Goal: Task Accomplishment & Management: Use online tool/utility

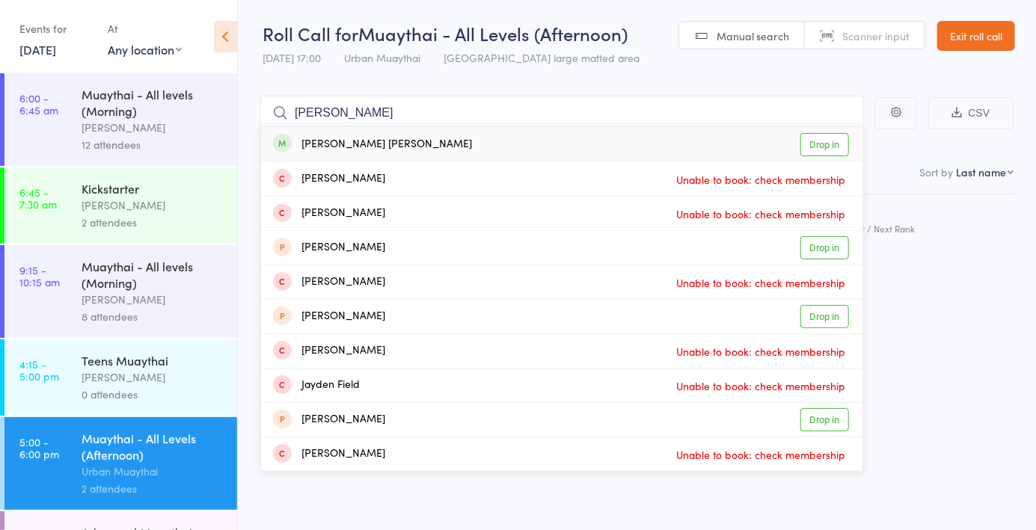
type input "Jayden o"
click at [832, 164] on div "Jayden Ly Unable to book: check membership" at bounding box center [562, 179] width 602 height 34
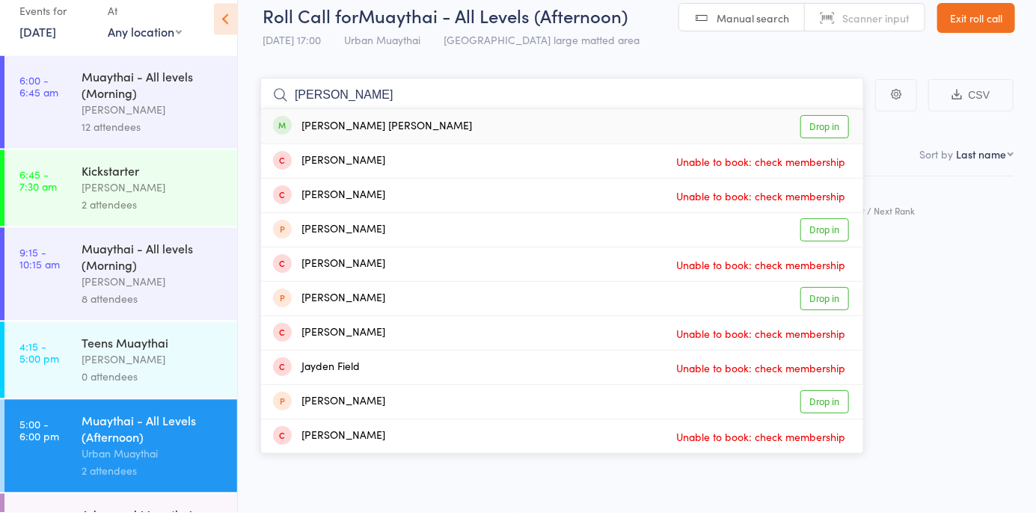
type input "Jayden o"
click at [826, 150] on link "Drop in" at bounding box center [824, 144] width 49 height 23
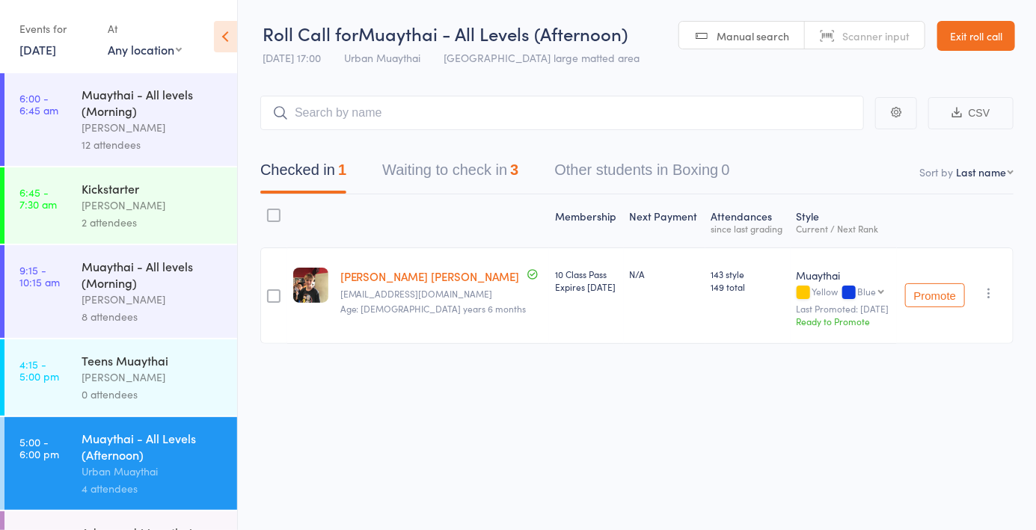
click at [974, 39] on link "Exit roll call" at bounding box center [976, 36] width 78 height 30
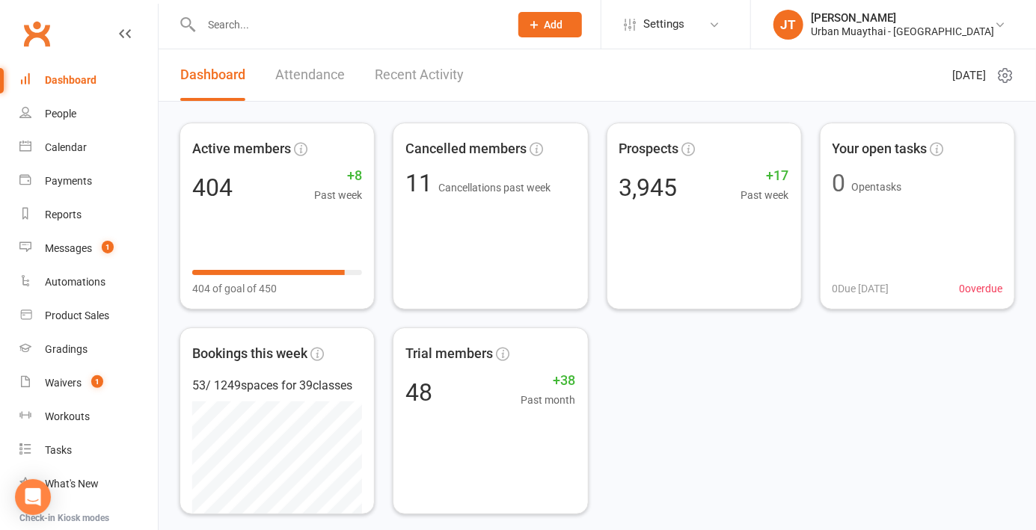
click at [100, 322] on div "Product Sales" at bounding box center [77, 316] width 64 height 12
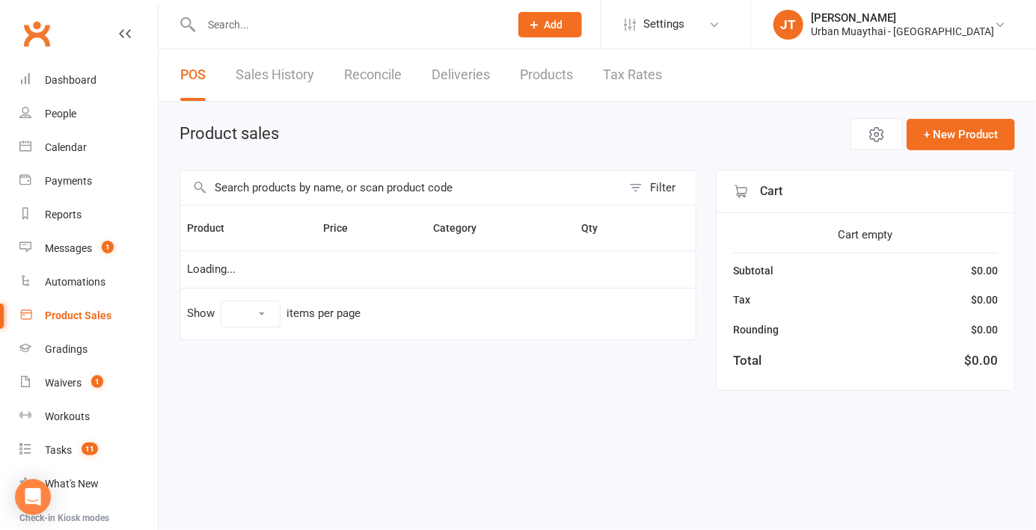
select select "10"
click at [304, 185] on input "text" at bounding box center [400, 188] width 441 height 34
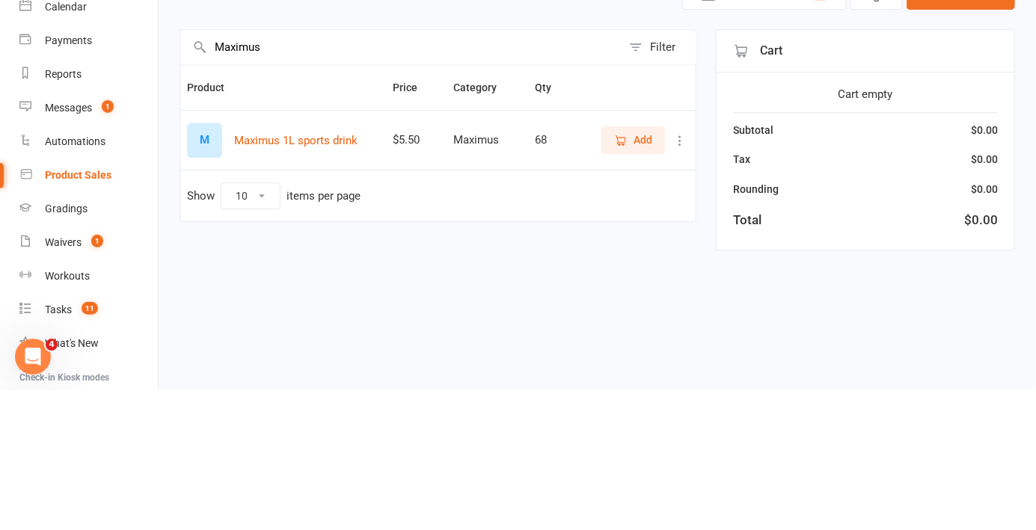
type input "Maximus"
click at [628, 283] on span "Add" at bounding box center [633, 280] width 38 height 16
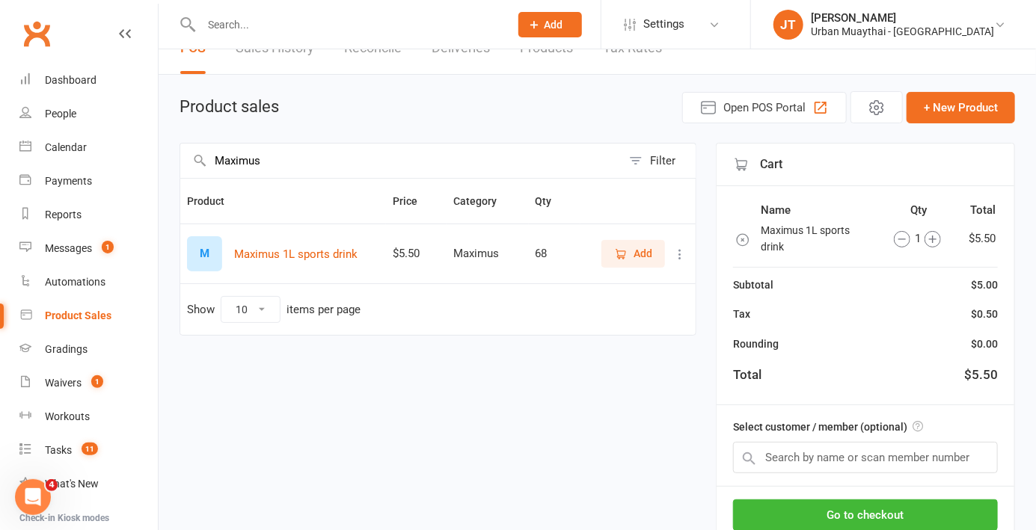
click at [924, 526] on button "Go to checkout" at bounding box center [865, 515] width 265 height 31
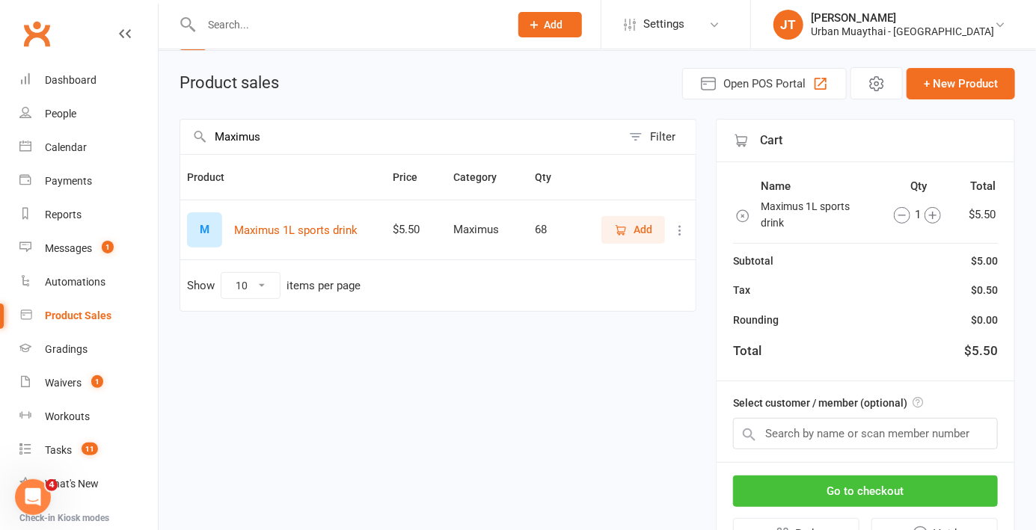
scroll to position [99, 0]
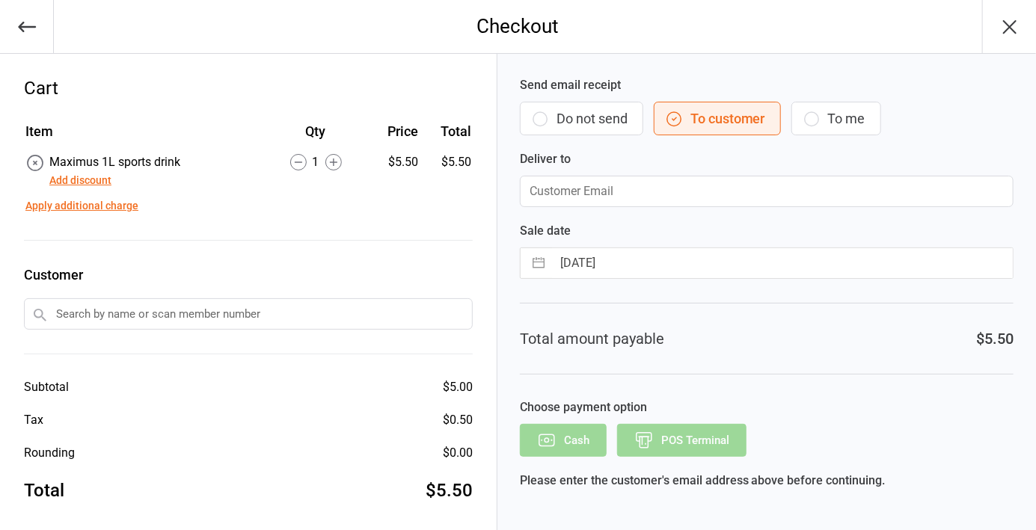
click at [578, 123] on button "Do not send" at bounding box center [581, 119] width 123 height 34
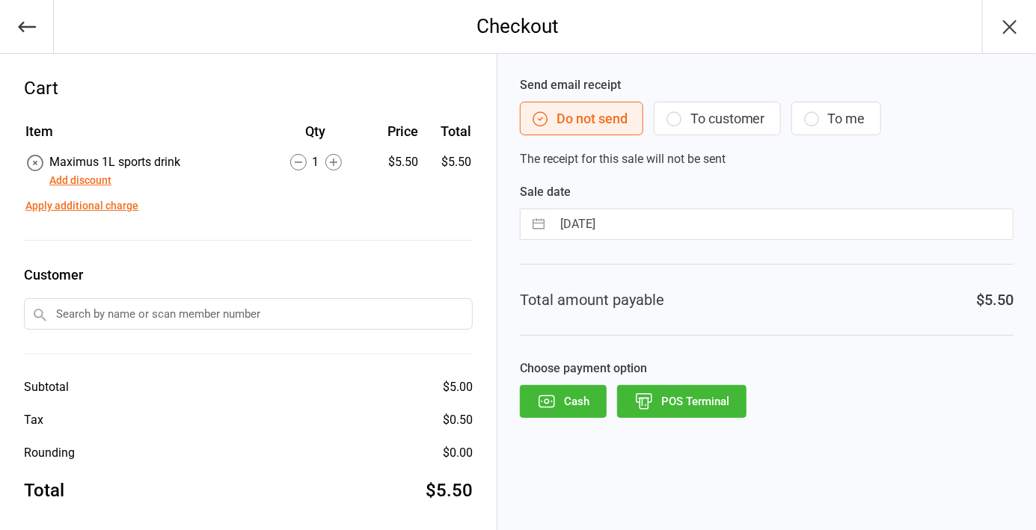
click at [577, 411] on button "Cash" at bounding box center [563, 401] width 87 height 33
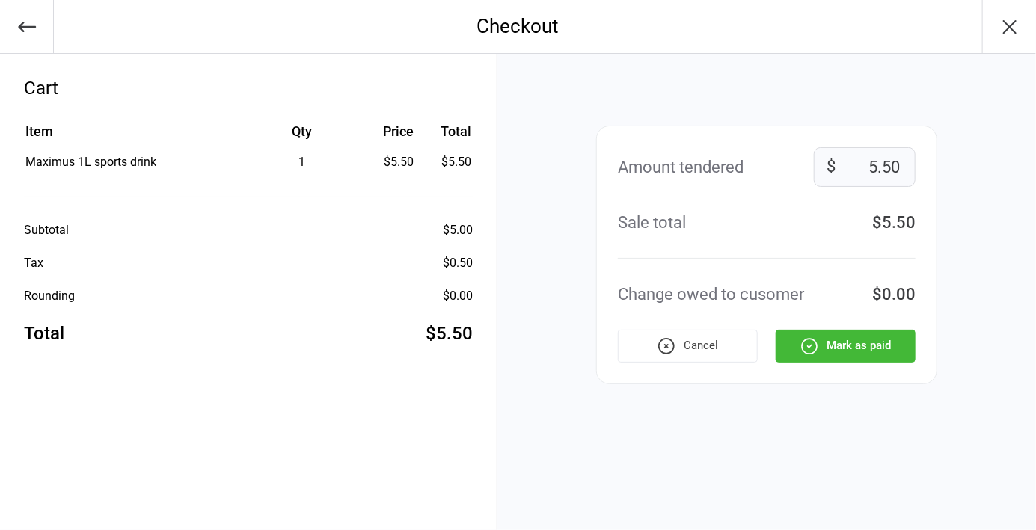
click at [853, 353] on button "Mark as paid" at bounding box center [846, 346] width 140 height 33
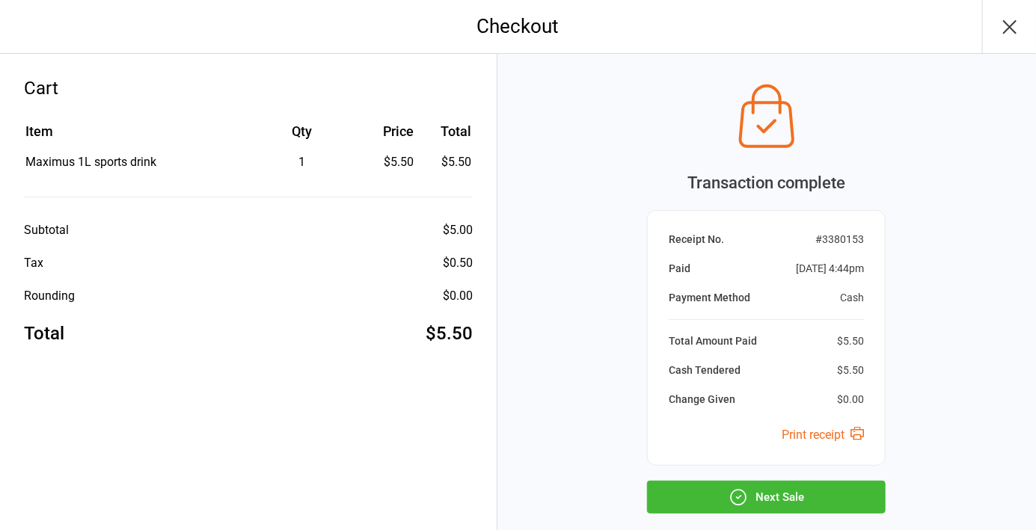
click at [1004, 30] on icon "button" at bounding box center [1010, 27] width 24 height 24
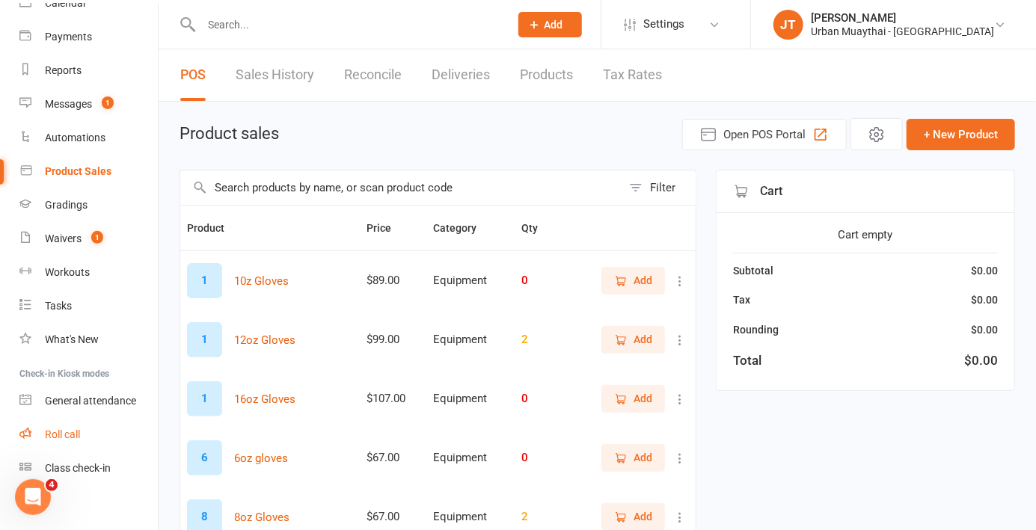
click at [107, 438] on link "Roll call" at bounding box center [88, 435] width 138 height 34
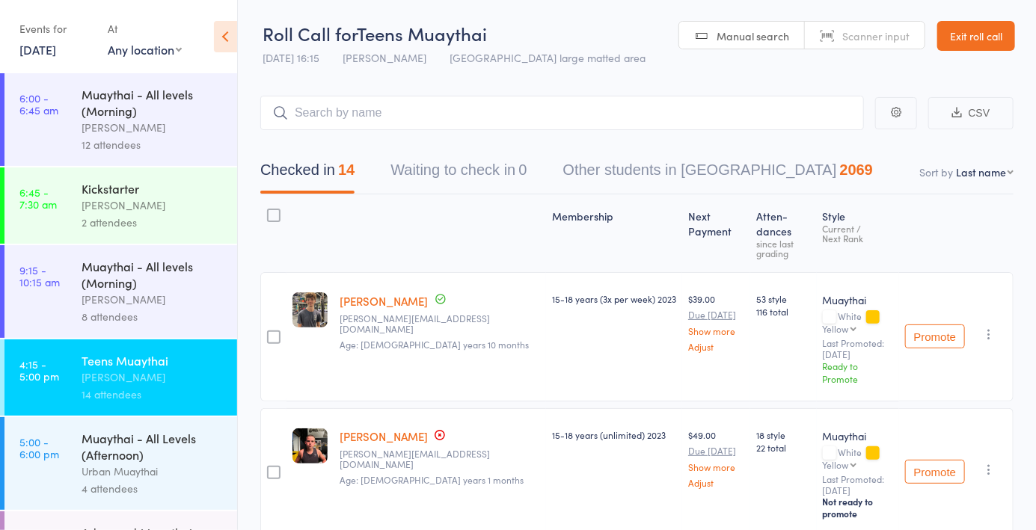
click at [760, 33] on span "Manual search" at bounding box center [752, 35] width 73 height 15
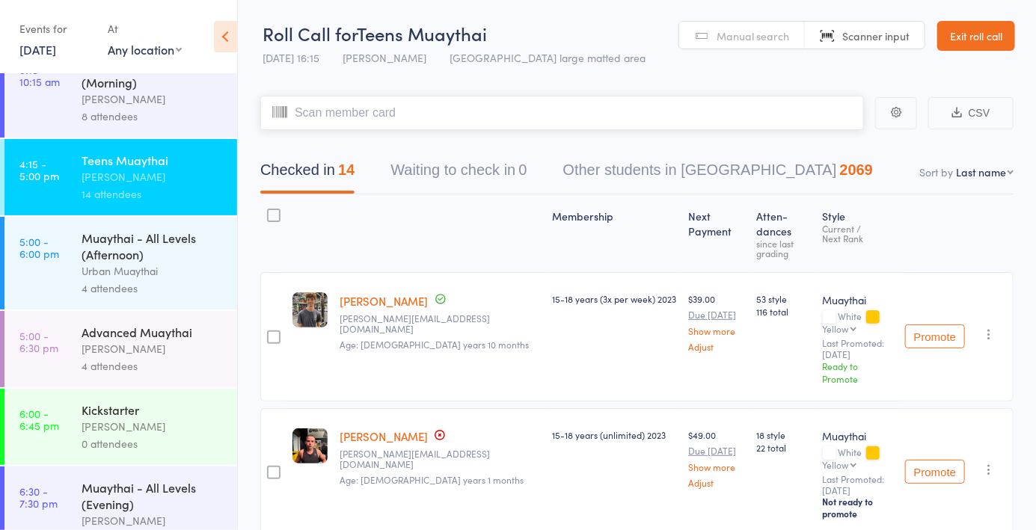
scroll to position [236, 0]
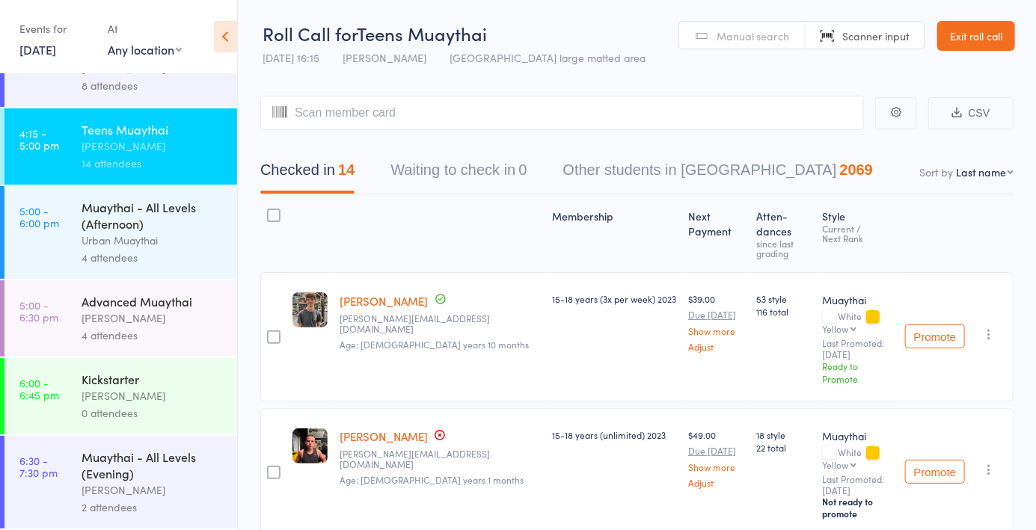
click at [161, 263] on div "4 attendees" at bounding box center [153, 257] width 143 height 17
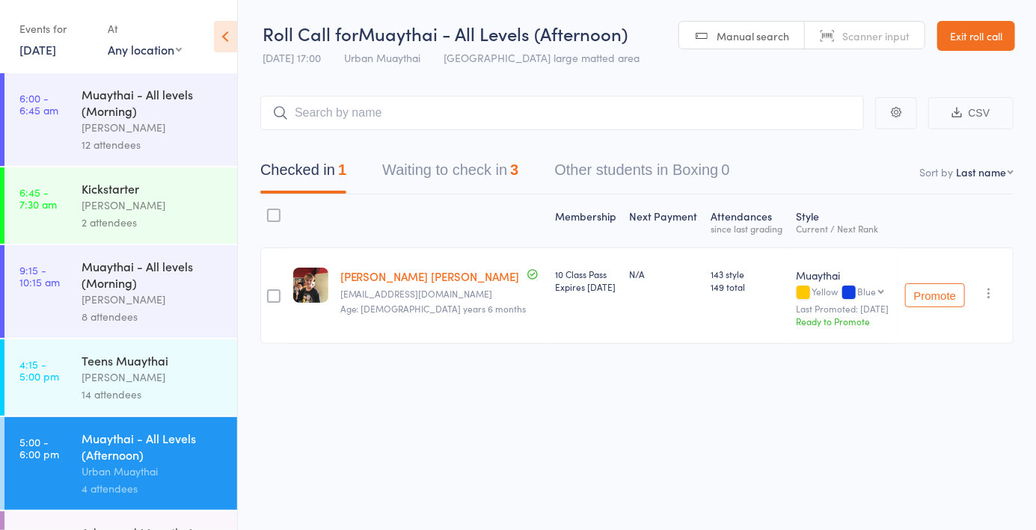
click at [751, 34] on span "Manual search" at bounding box center [752, 35] width 73 height 15
click at [742, 46] on link "Manual search" at bounding box center [742, 36] width 126 height 28
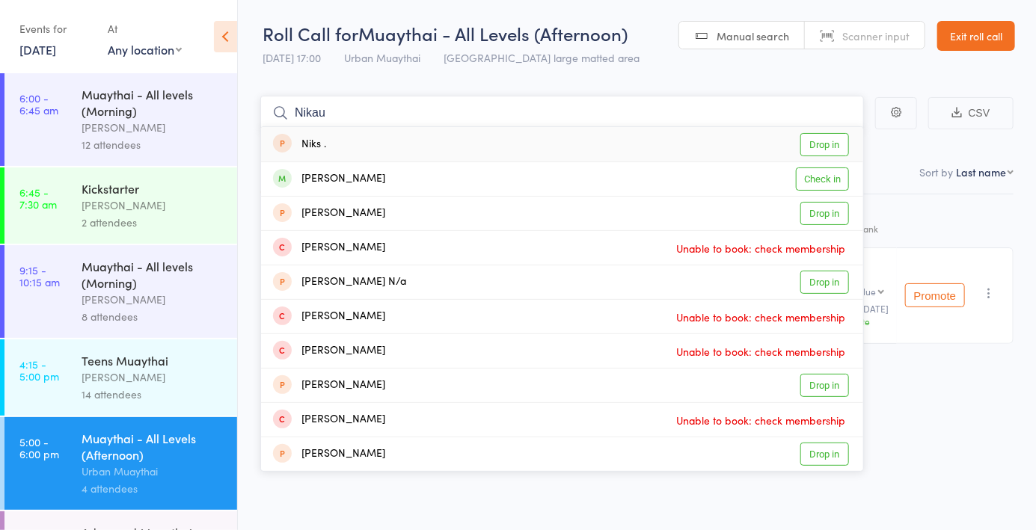
type input "Nikau"
click at [814, 203] on link "Drop in" at bounding box center [824, 213] width 49 height 23
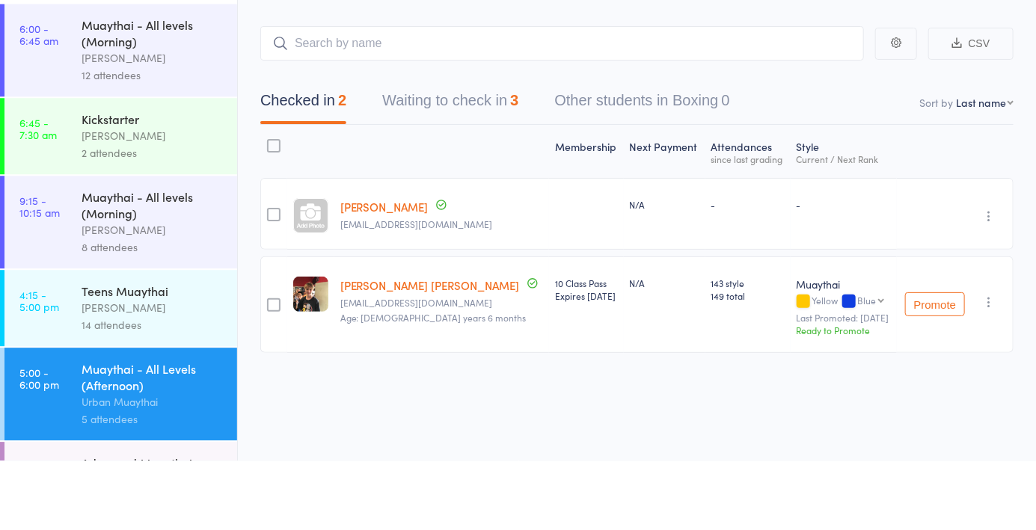
click at [982, 289] on icon "button" at bounding box center [988, 285] width 15 height 15
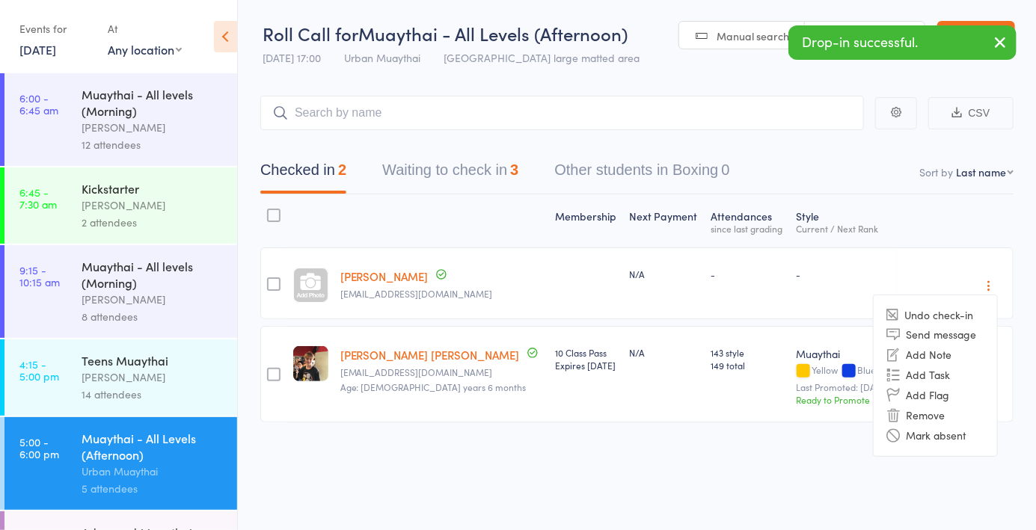
click at [941, 418] on li "Remove" at bounding box center [935, 415] width 123 height 20
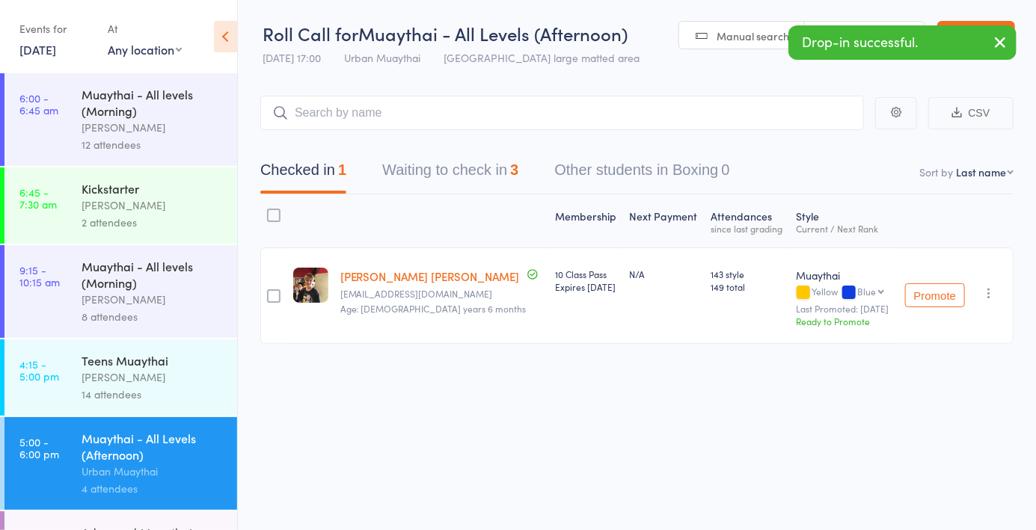
click at [461, 172] on button "Waiting to check in 3" at bounding box center [450, 174] width 136 height 40
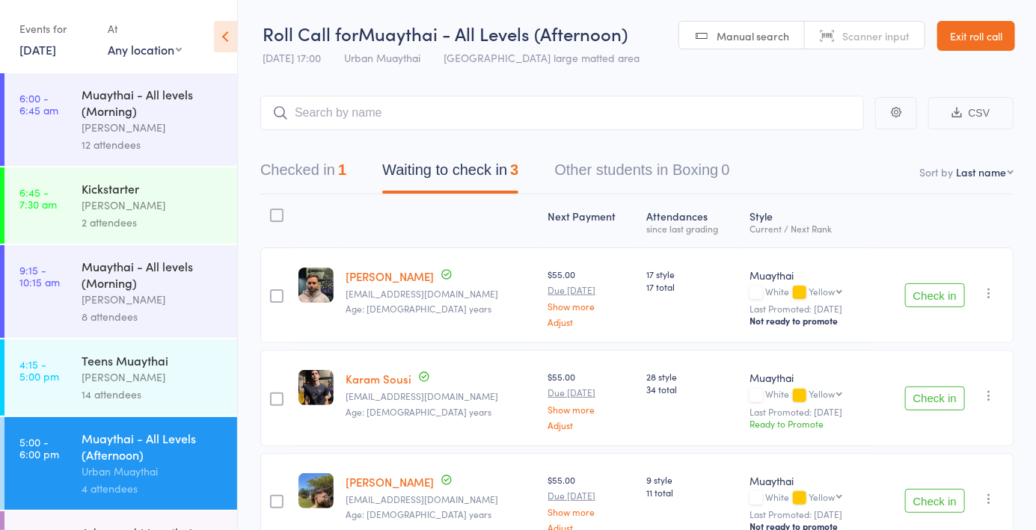
scroll to position [13, 0]
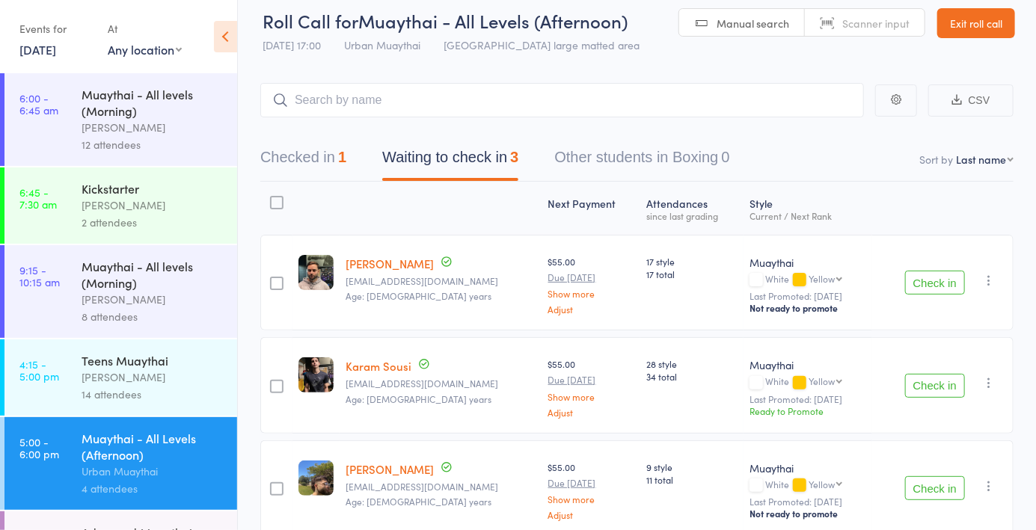
click at [938, 496] on button "Check in" at bounding box center [935, 488] width 60 height 24
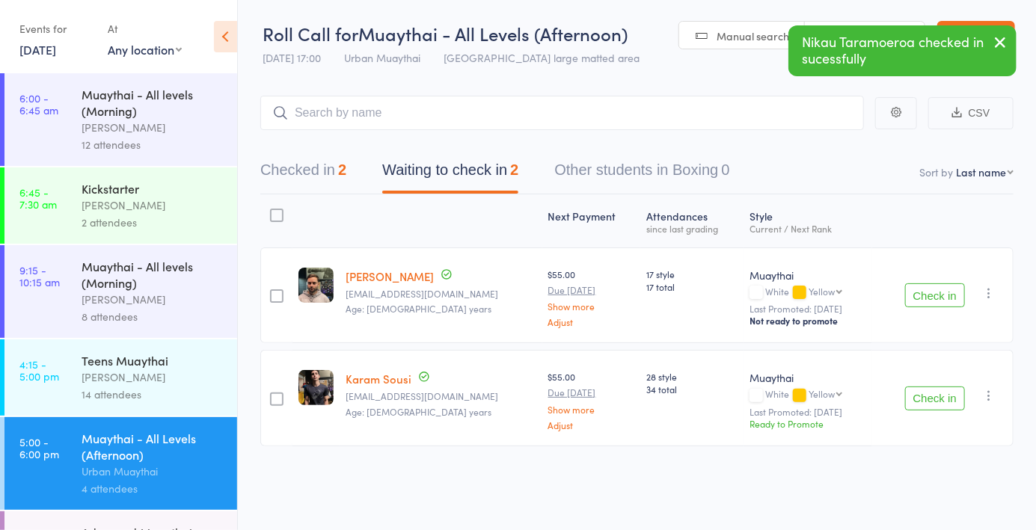
click at [306, 165] on button "Checked in 2" at bounding box center [303, 174] width 86 height 40
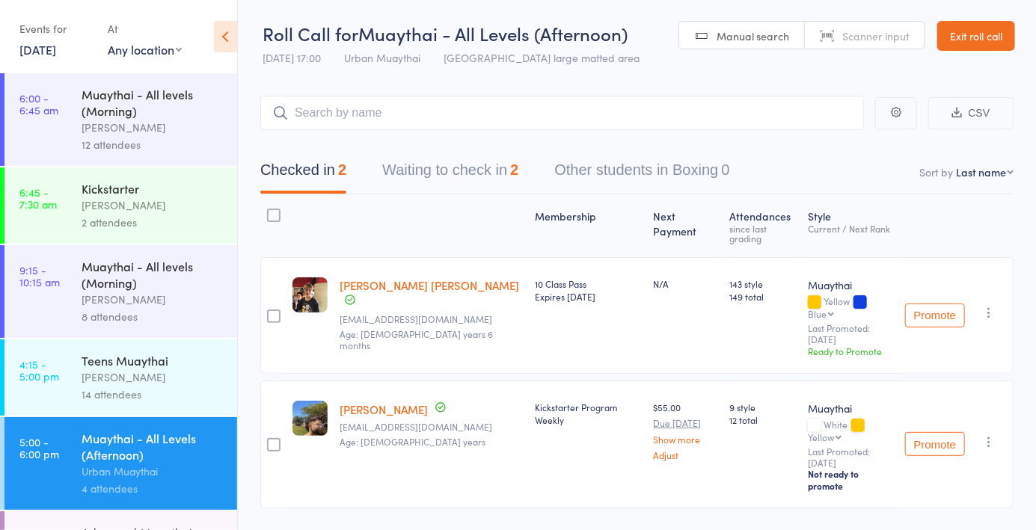
click at [741, 37] on span "Manual search" at bounding box center [752, 35] width 73 height 15
type input "6146"
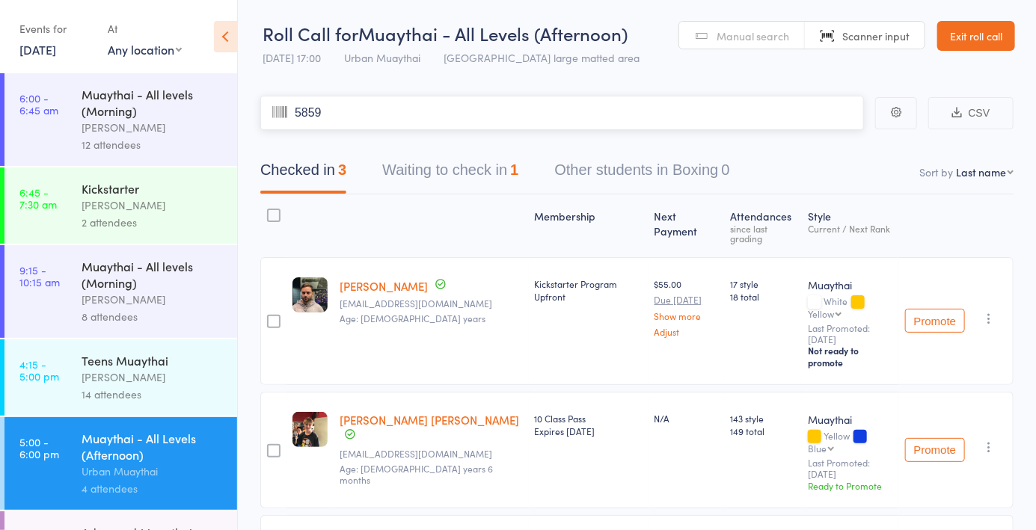
type input "5859"
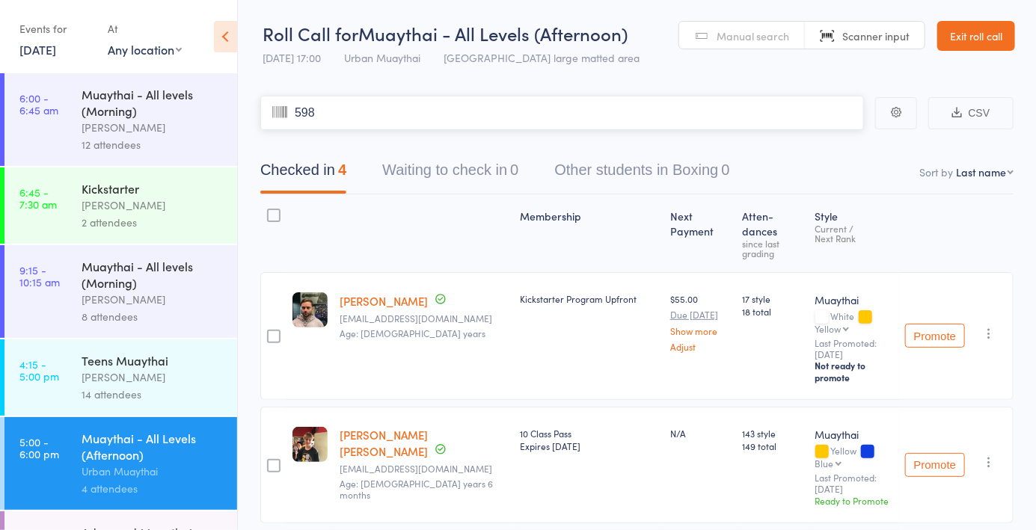
type input "5988"
type input "5812"
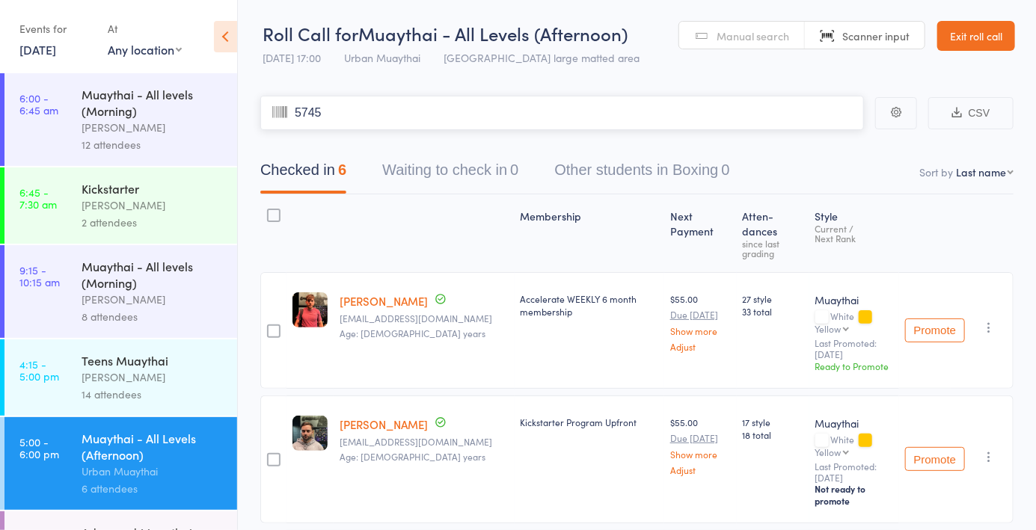
type input "5745"
